Goal: Download file/media

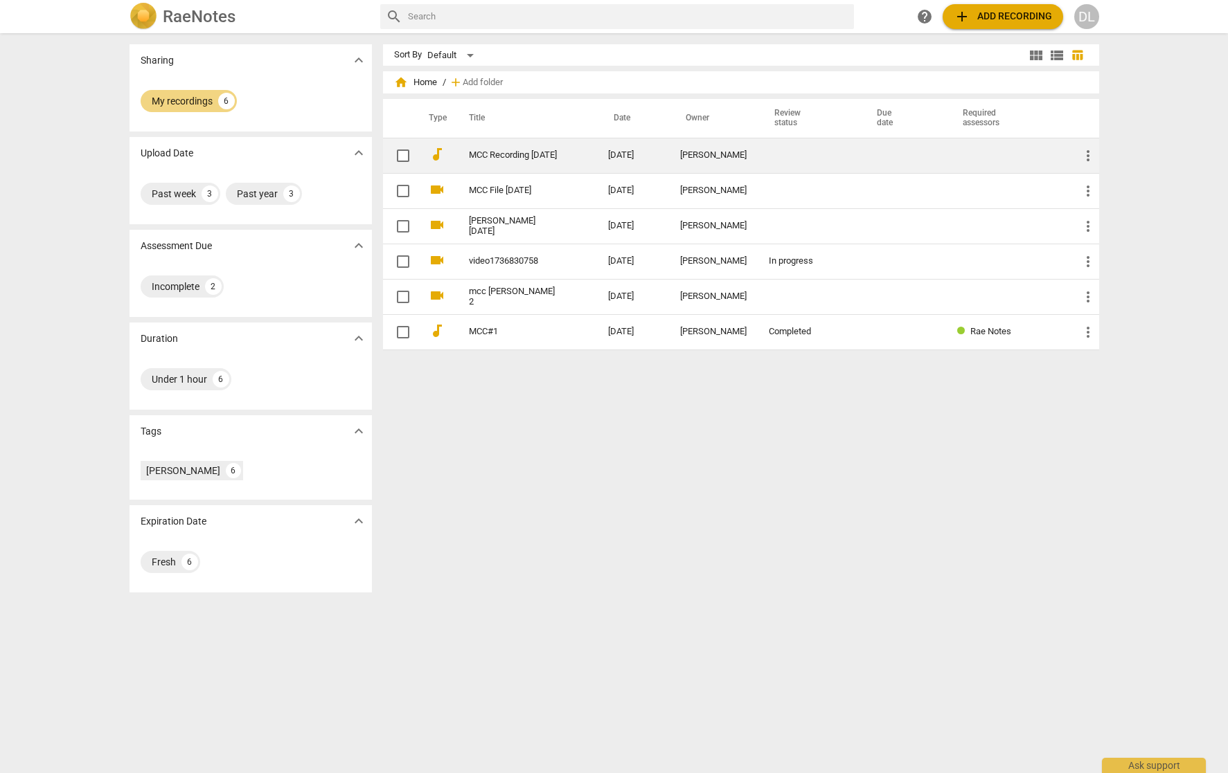
click at [506, 155] on link "MCC Recording [DATE]" at bounding box center [513, 155] width 89 height 10
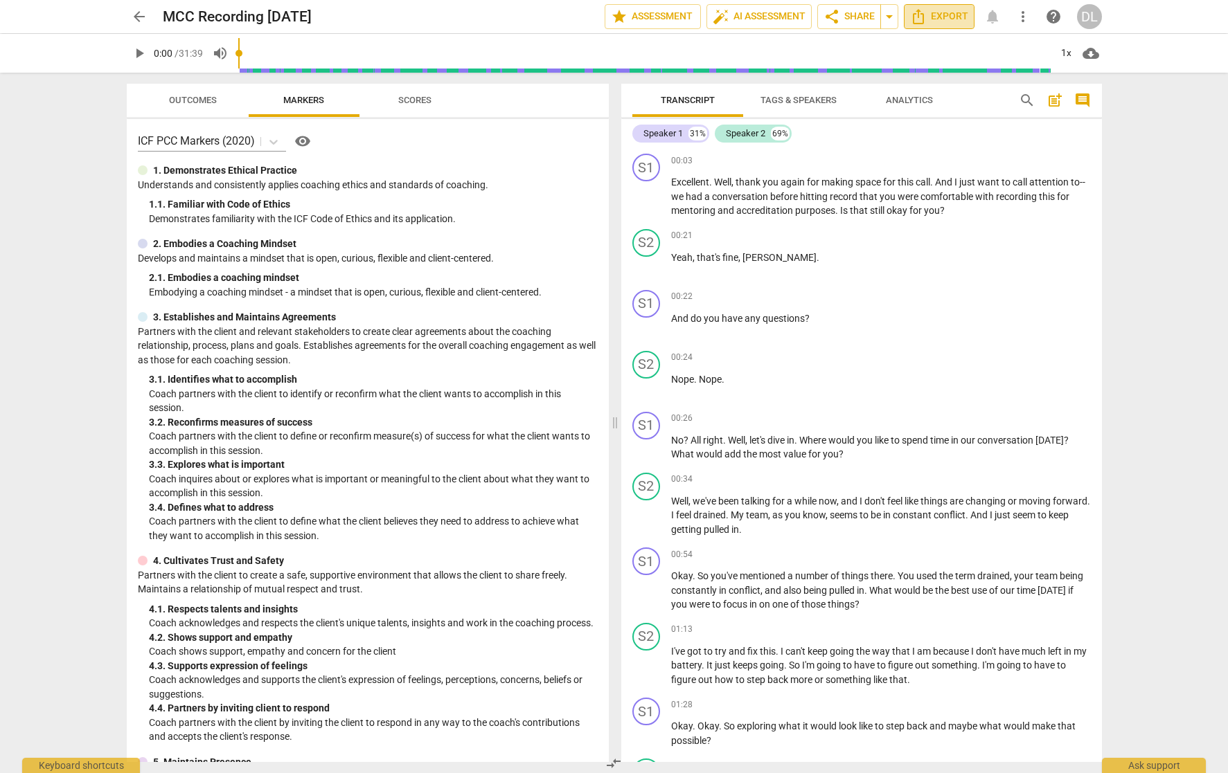
click at [948, 19] on span "Export" at bounding box center [939, 16] width 58 height 17
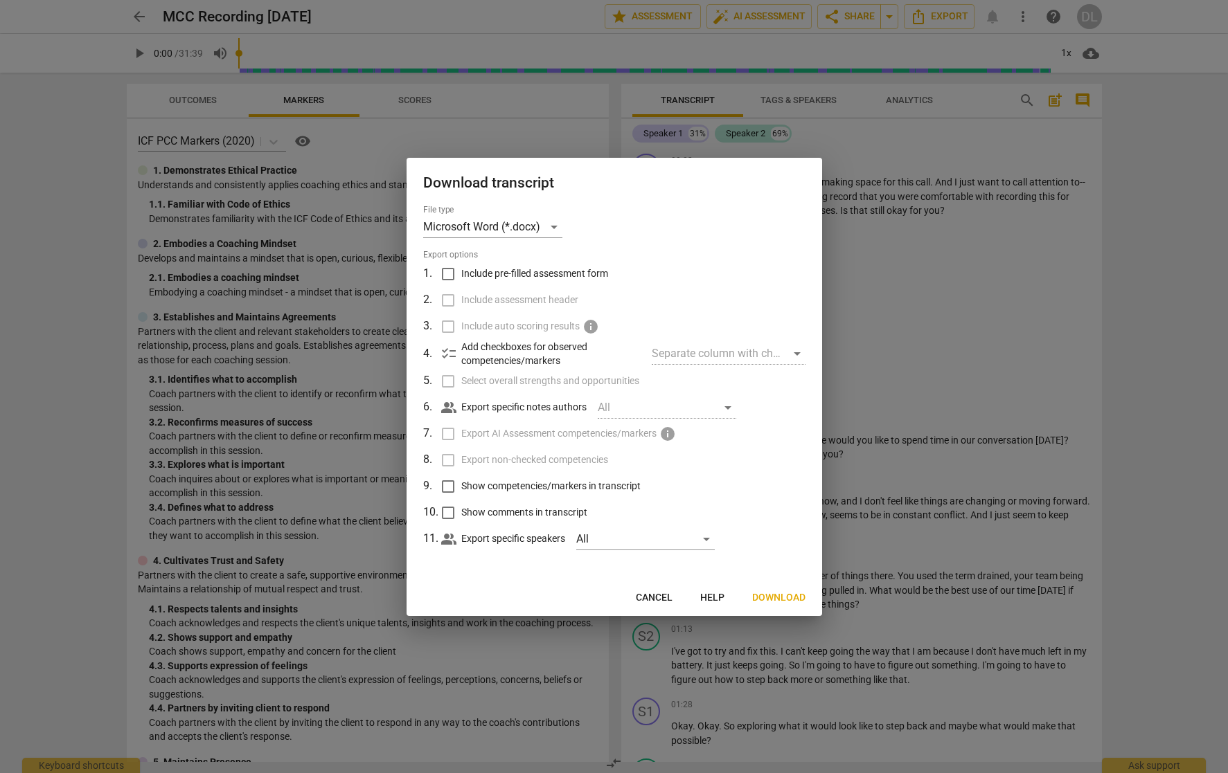
click at [788, 596] on span "Download" at bounding box center [778, 598] width 53 height 14
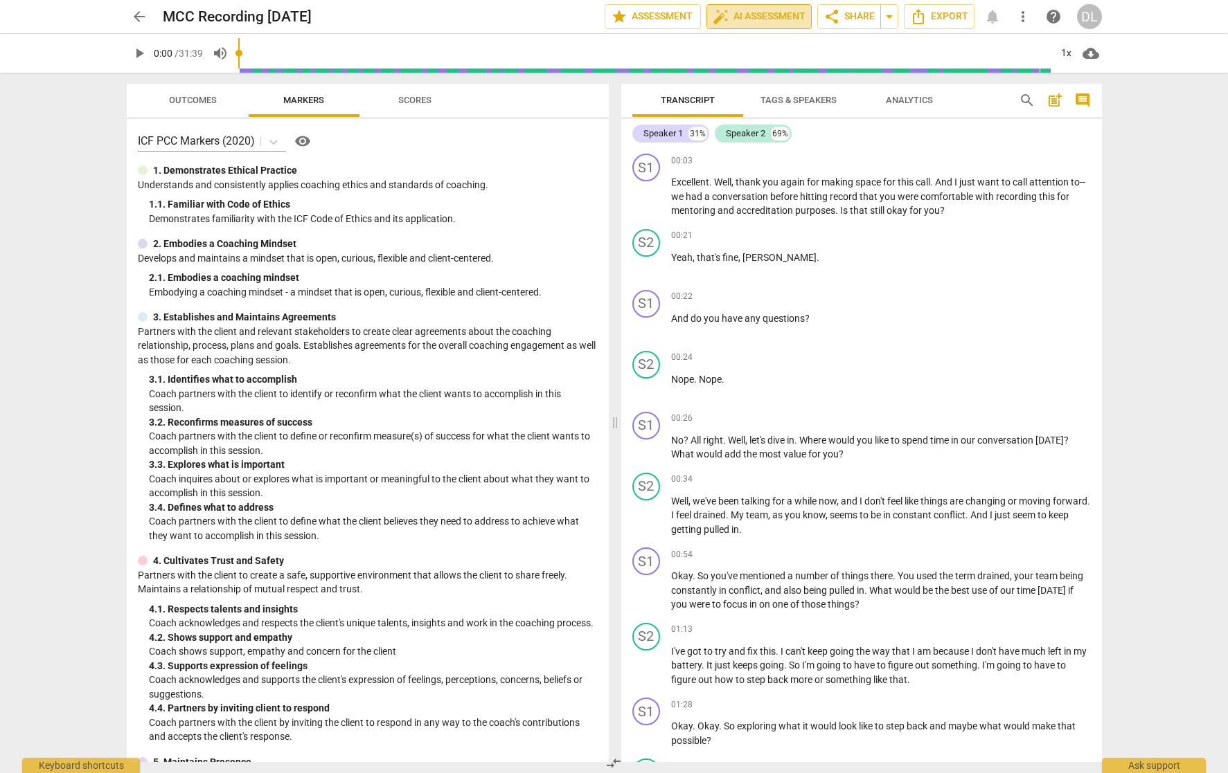
click at [727, 15] on span "auto_fix_high AI Assessment" at bounding box center [758, 16] width 93 height 17
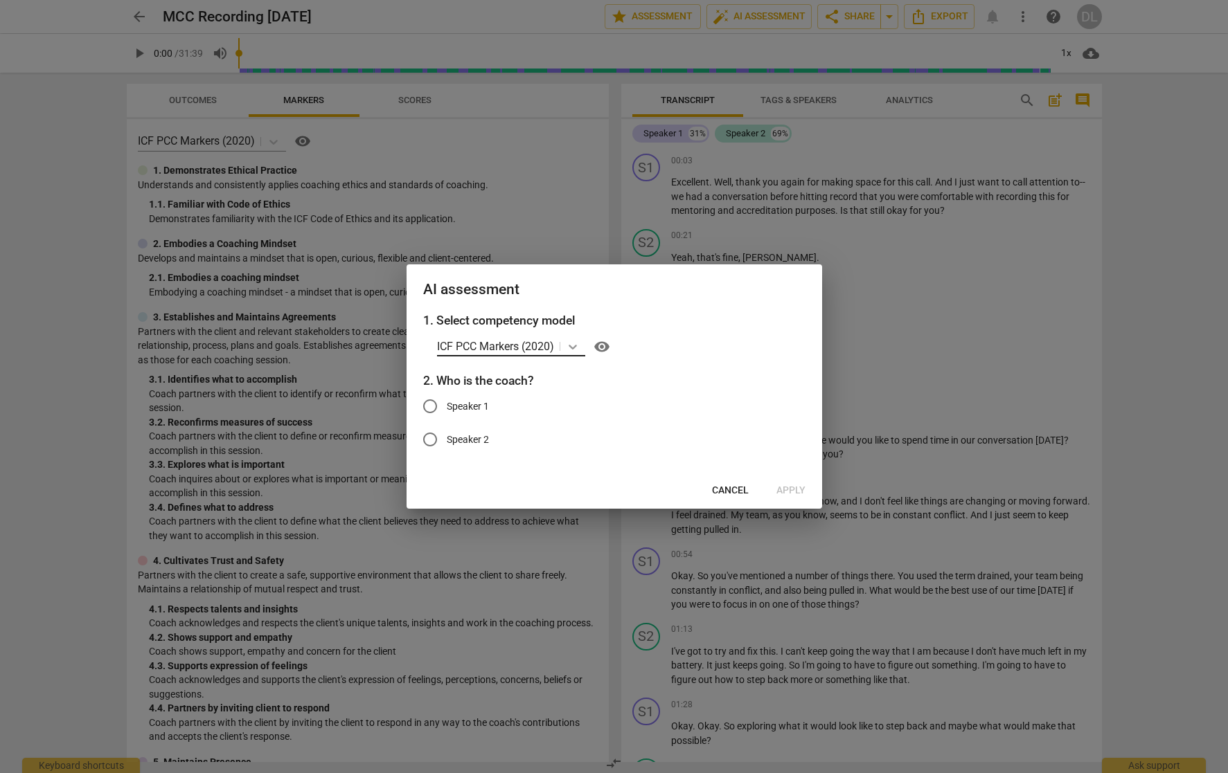
click at [567, 345] on icon at bounding box center [573, 347] width 14 height 14
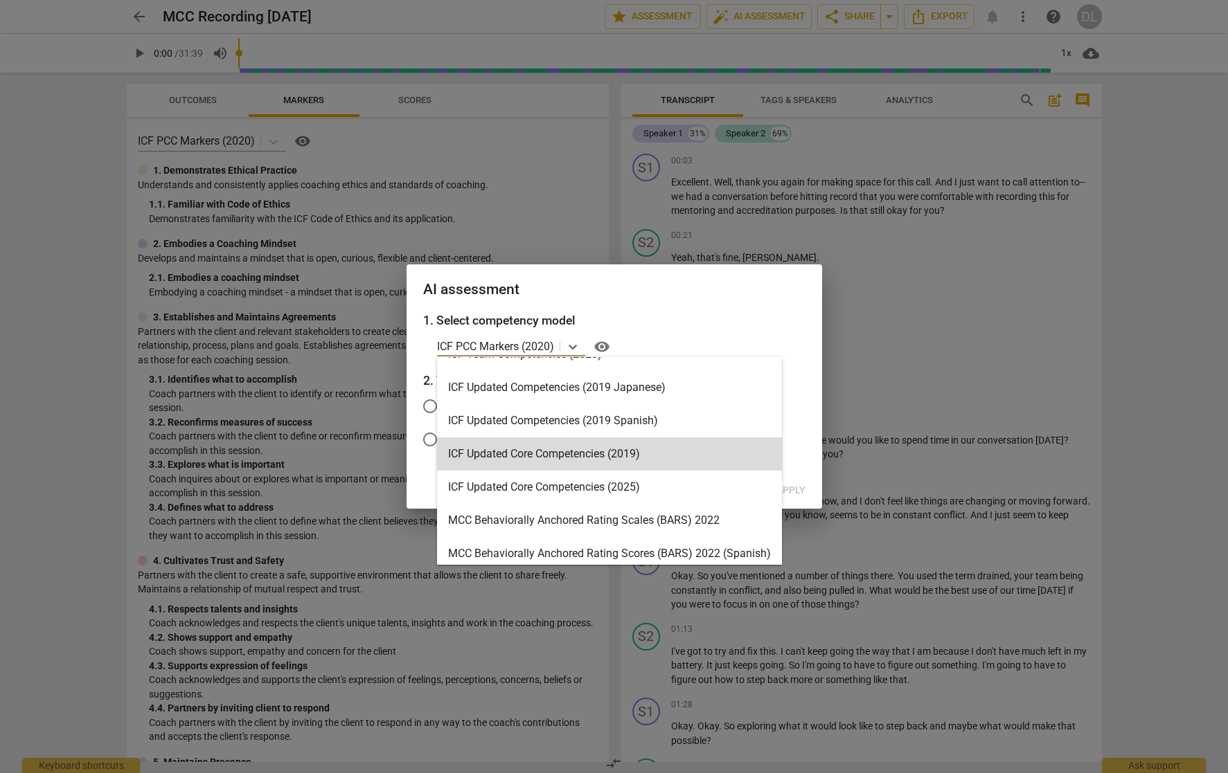
scroll to position [224, 0]
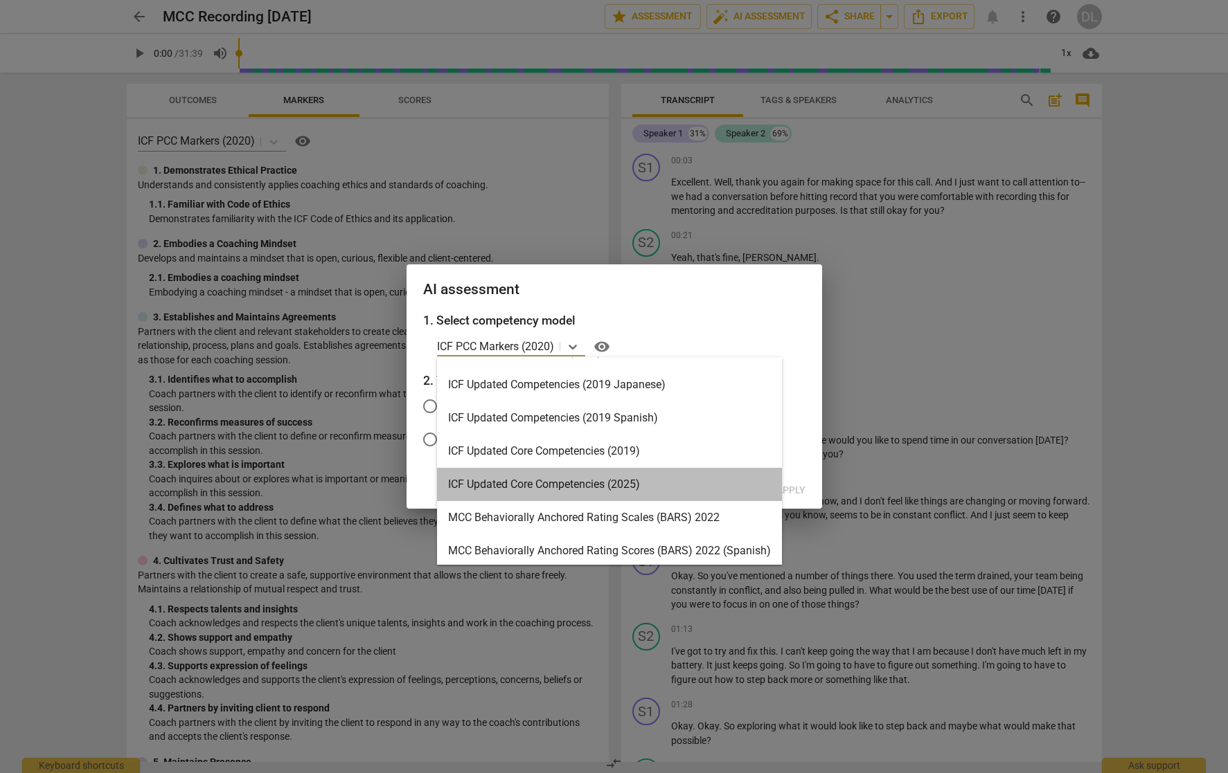
click at [555, 483] on div "ICF Updated Core Competencies (2025)" at bounding box center [609, 484] width 345 height 33
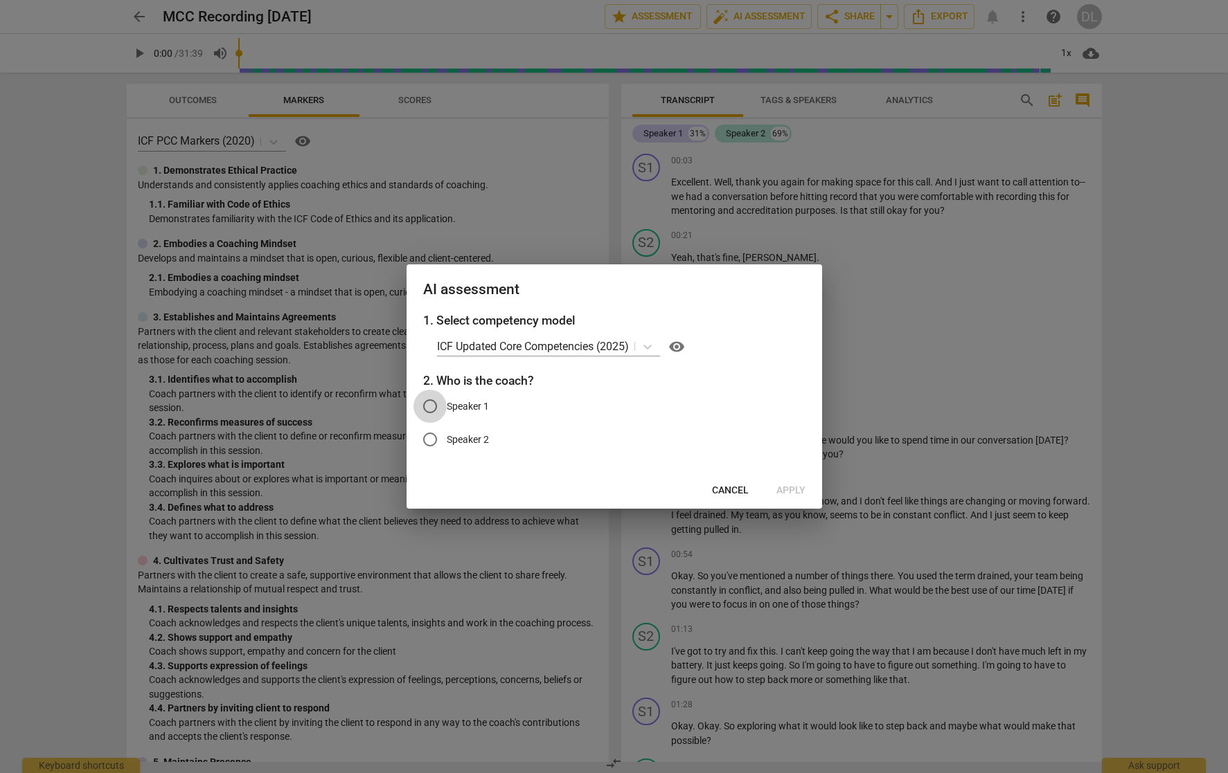
click at [429, 404] on input "Speaker 1" at bounding box center [429, 406] width 33 height 33
radio input "true"
click at [795, 491] on span "Apply" at bounding box center [790, 491] width 29 height 14
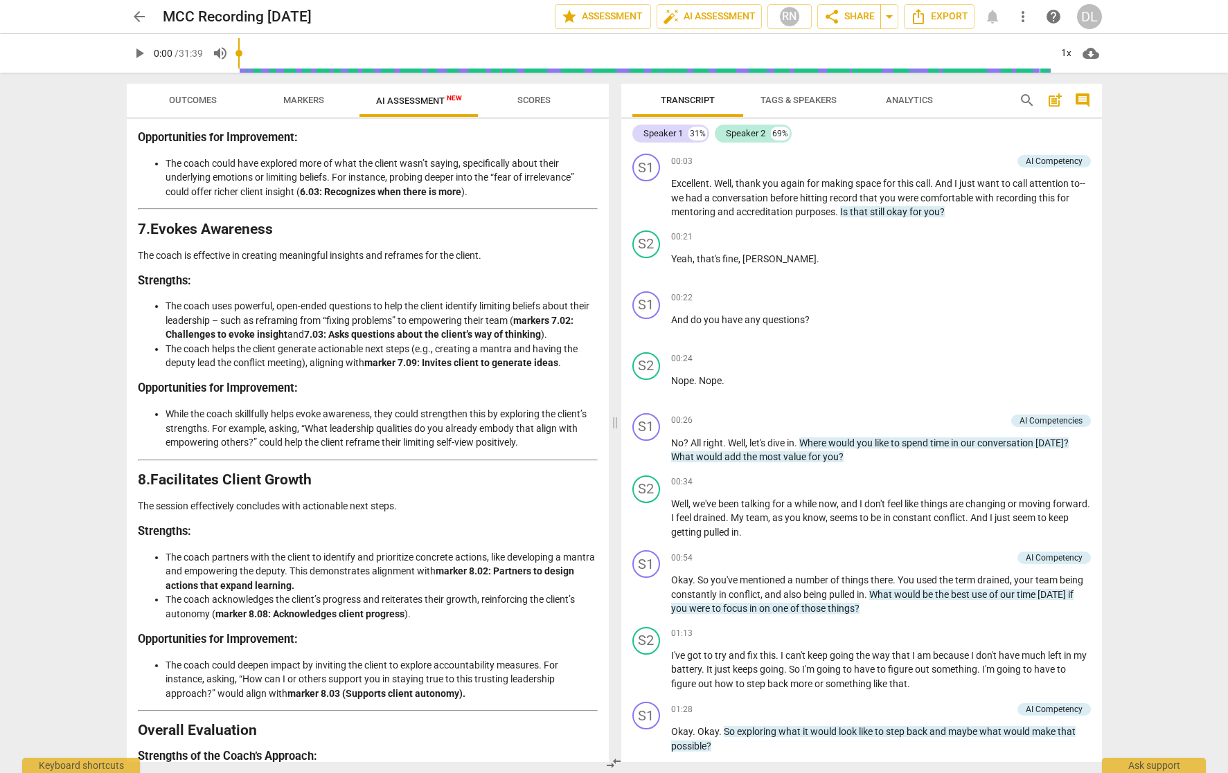
scroll to position [2246, 0]
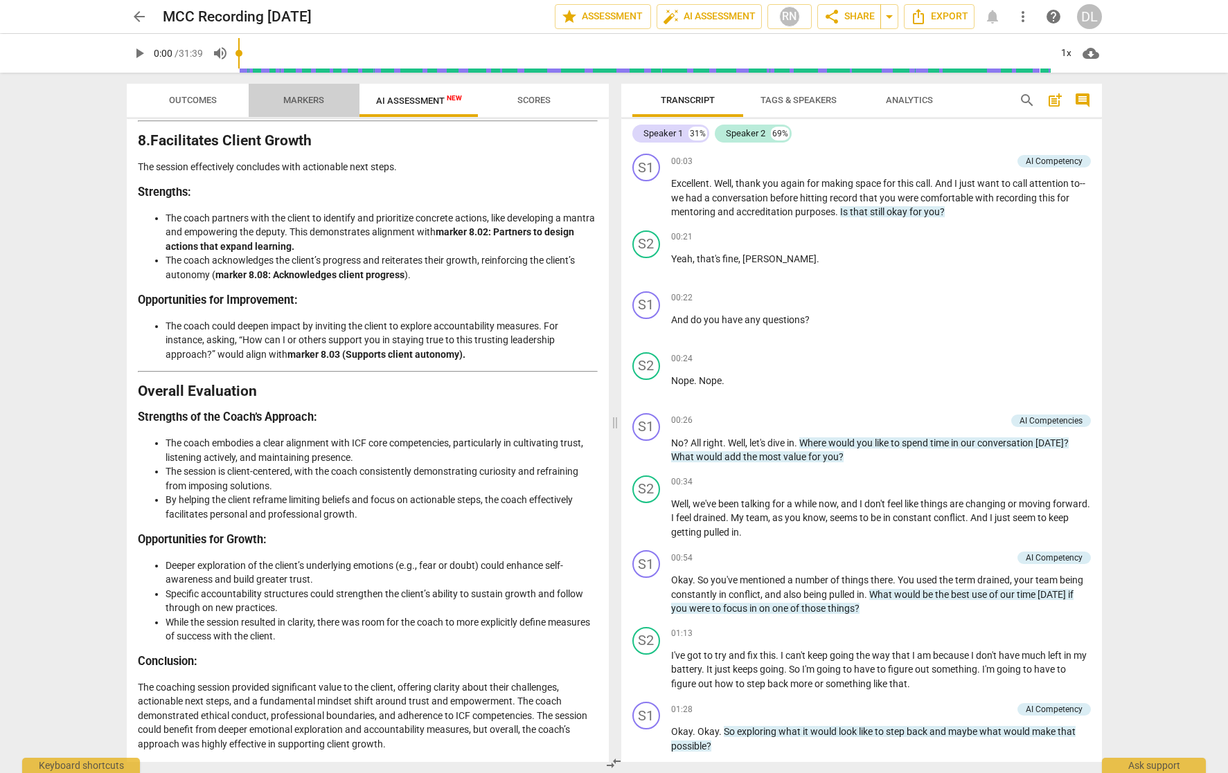
click at [299, 94] on span "Markers" at bounding box center [304, 100] width 74 height 19
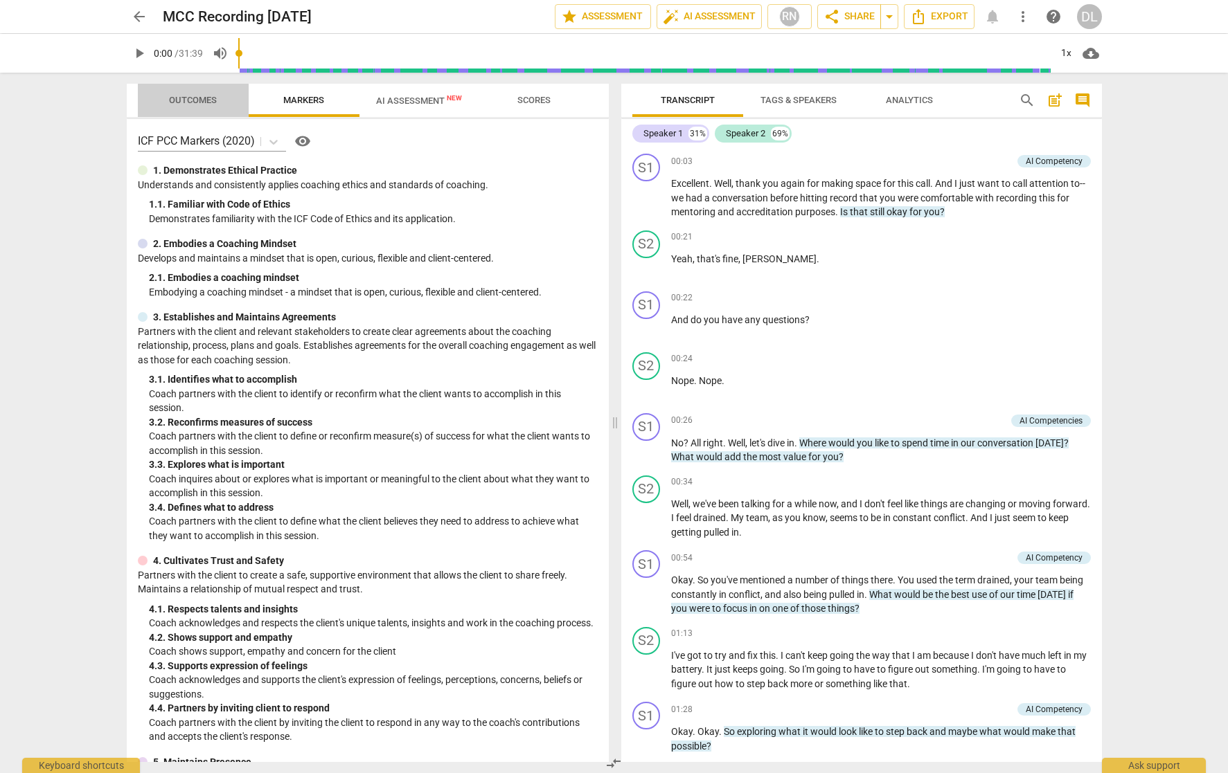
click at [190, 98] on span "Outcomes" at bounding box center [193, 100] width 48 height 10
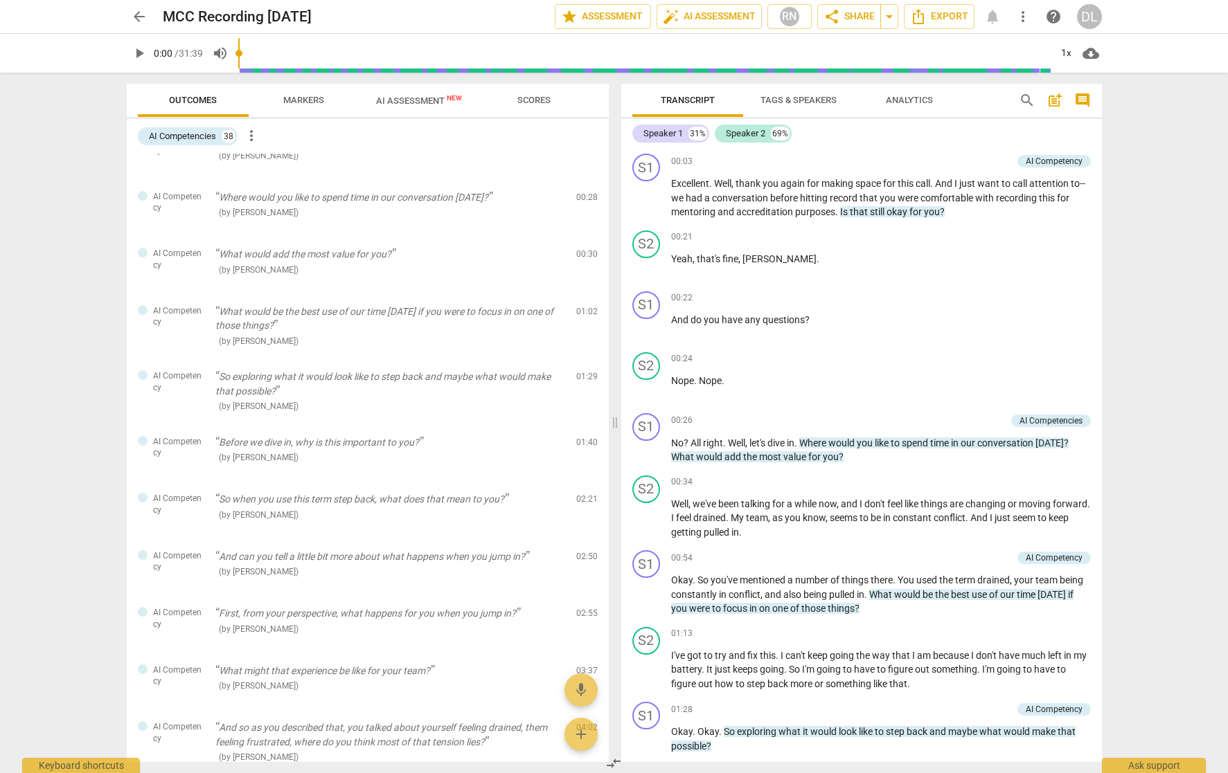
scroll to position [0, 0]
